Goal: Task Accomplishment & Management: Manage account settings

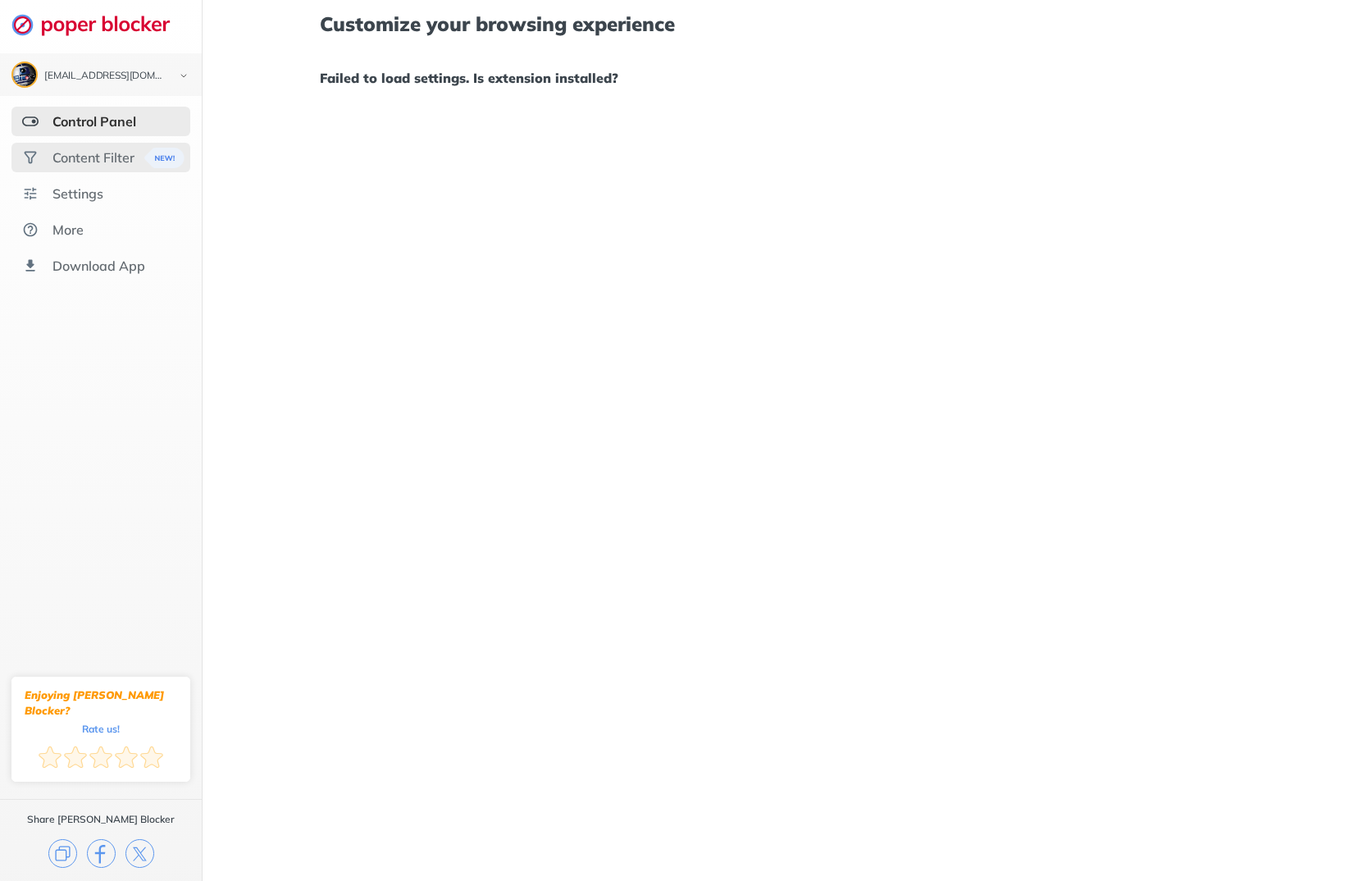
click at [104, 149] on div "Content Filter" at bounding box center [101, 158] width 179 height 30
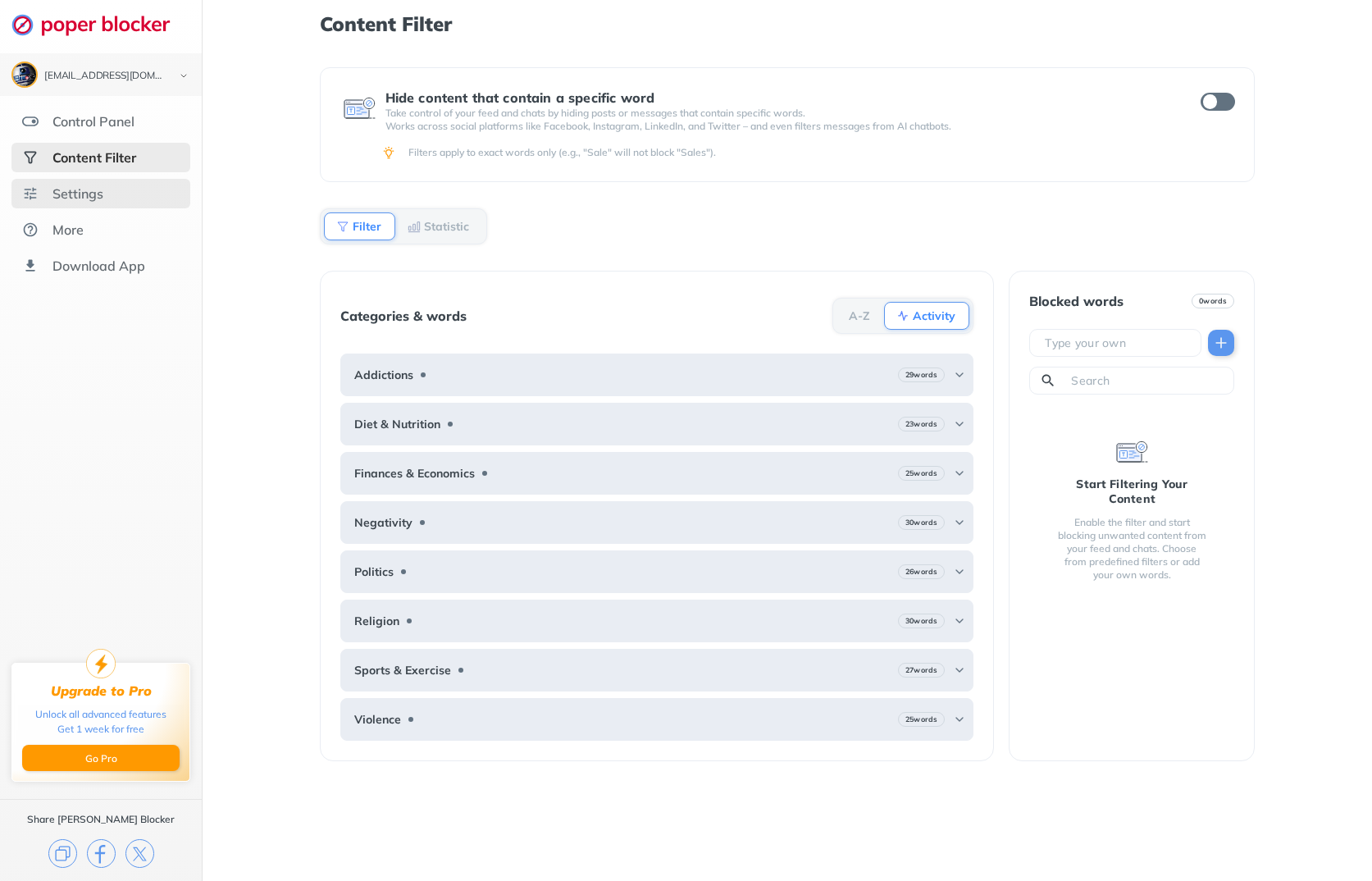
click at [101, 188] on div "Settings" at bounding box center [78, 194] width 51 height 17
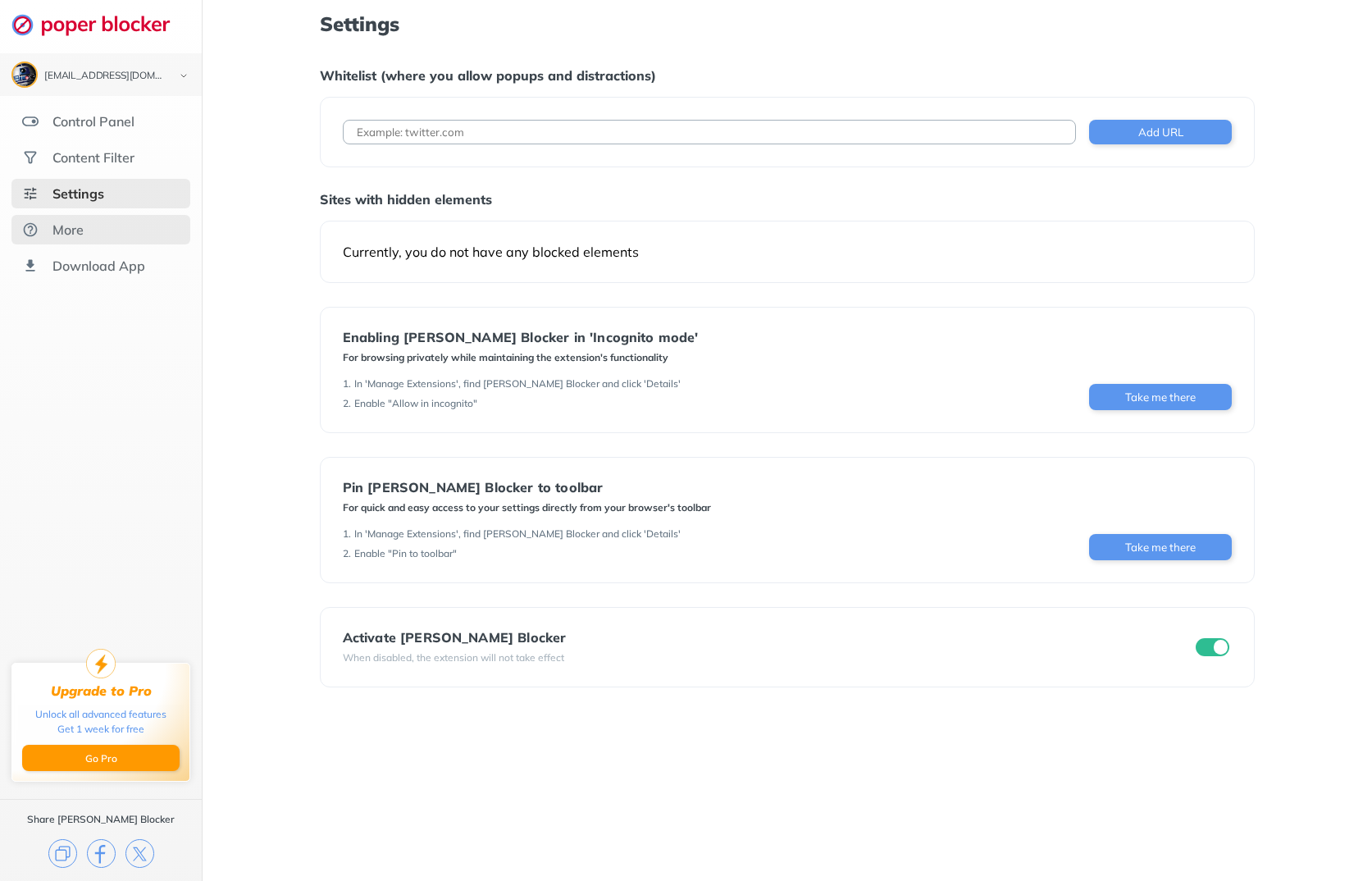
click at [81, 225] on div "More" at bounding box center [68, 230] width 31 height 17
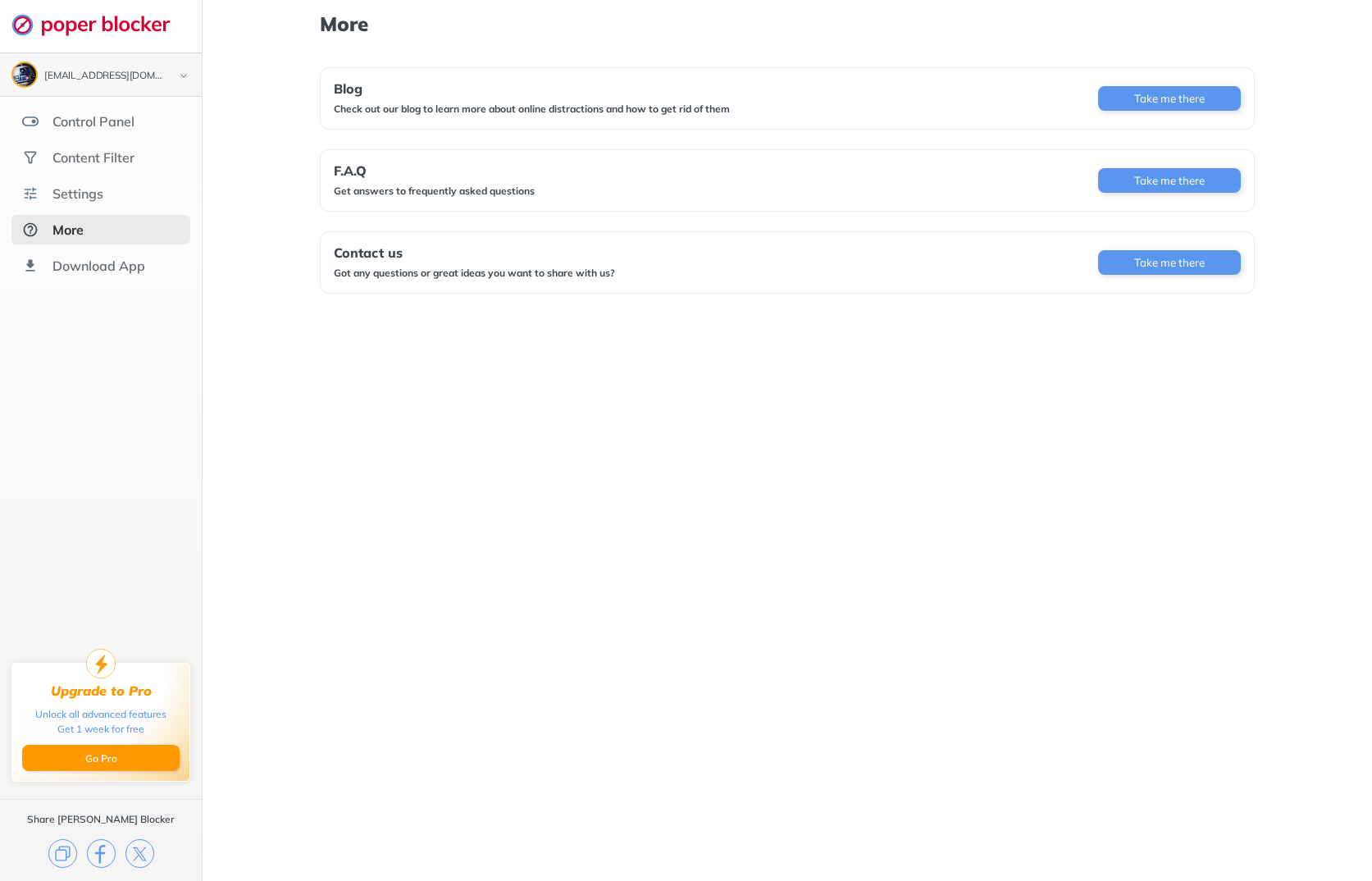
click at [96, 82] on div "[EMAIL_ADDRESS][DOMAIN_NAME]" at bounding box center [101, 75] width 179 height 26
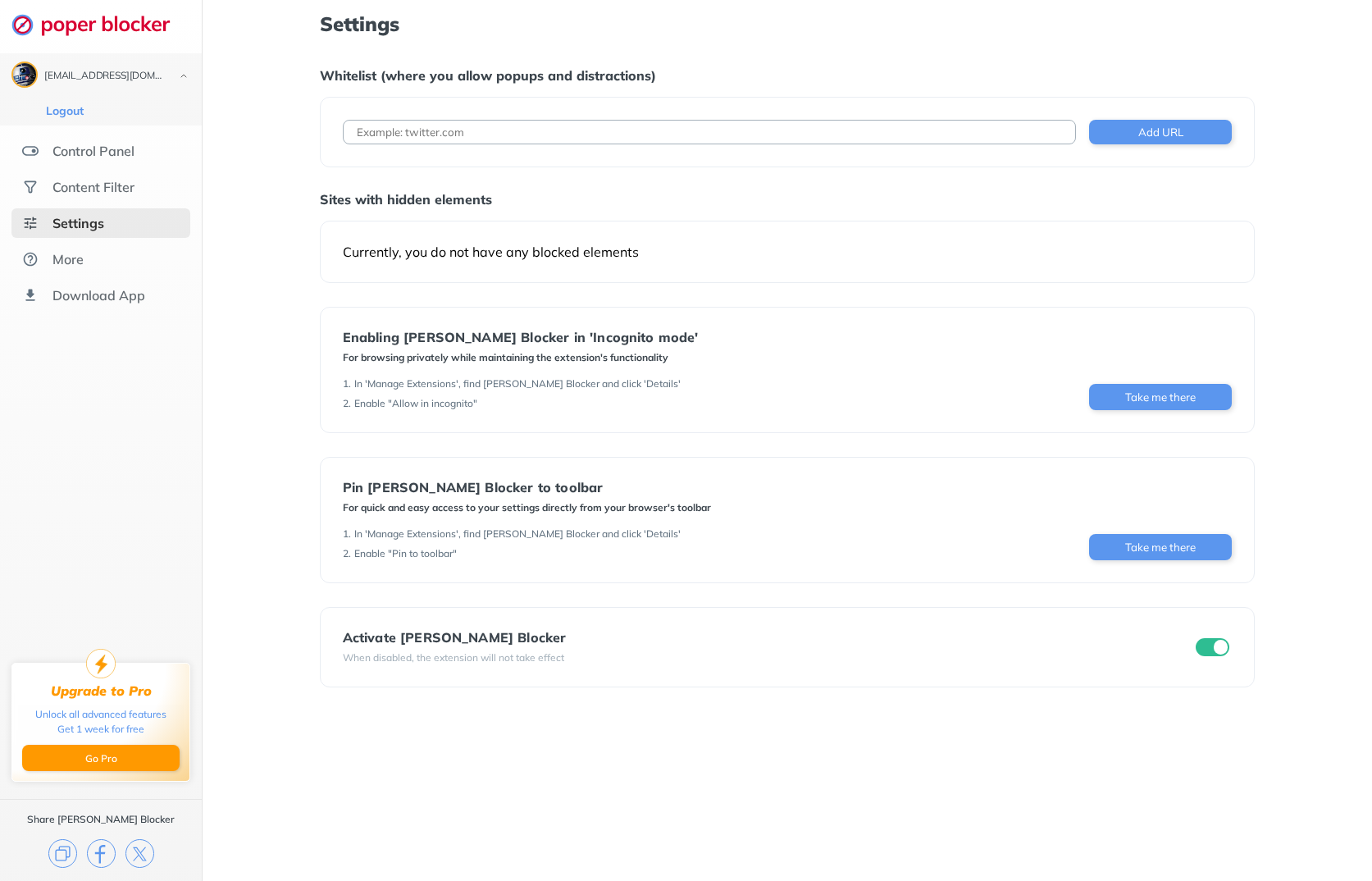
click at [554, 129] on input at bounding box center [710, 132] width 734 height 25
paste input "[URL][DOMAIN_NAME]."
type input "[URL][DOMAIN_NAME]."
click at [1151, 135] on button "Add URL" at bounding box center [1161, 132] width 143 height 25
